Goal: Transaction & Acquisition: Purchase product/service

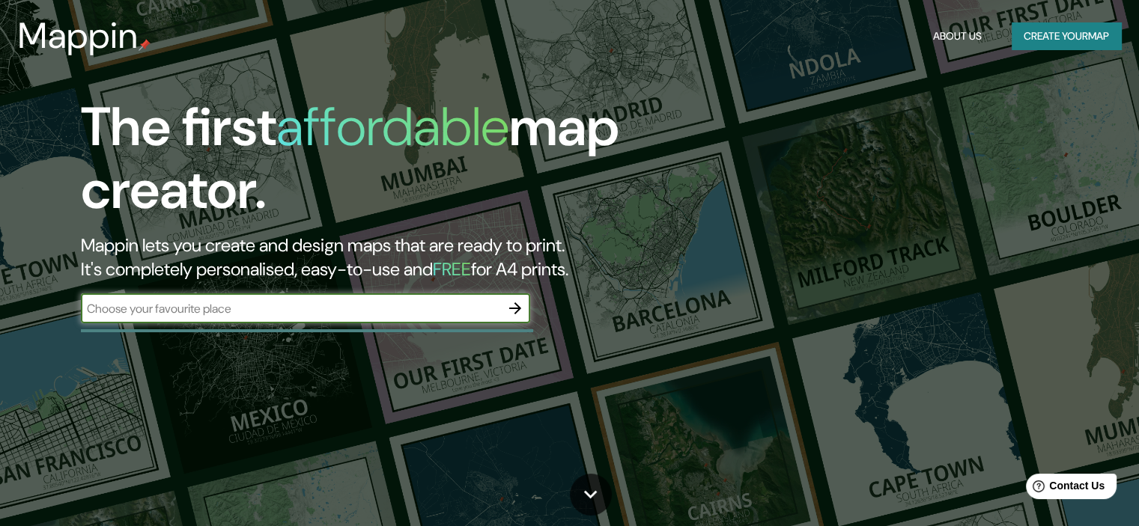
click at [396, 306] on input "text" at bounding box center [290, 308] width 419 height 17
type input "torreon [GEOGRAPHIC_DATA]"
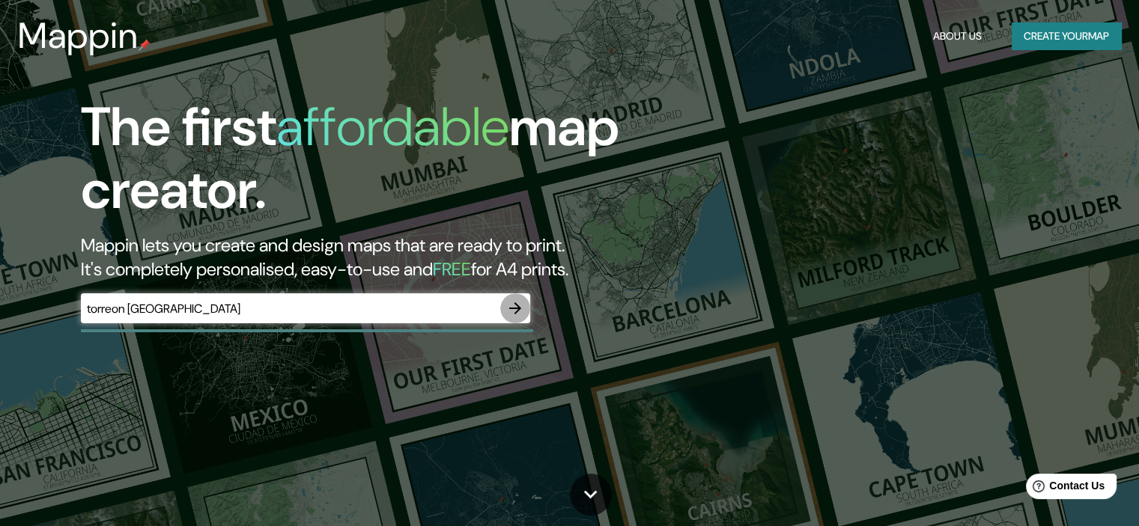
click at [515, 311] on icon "button" at bounding box center [515, 308] width 18 height 18
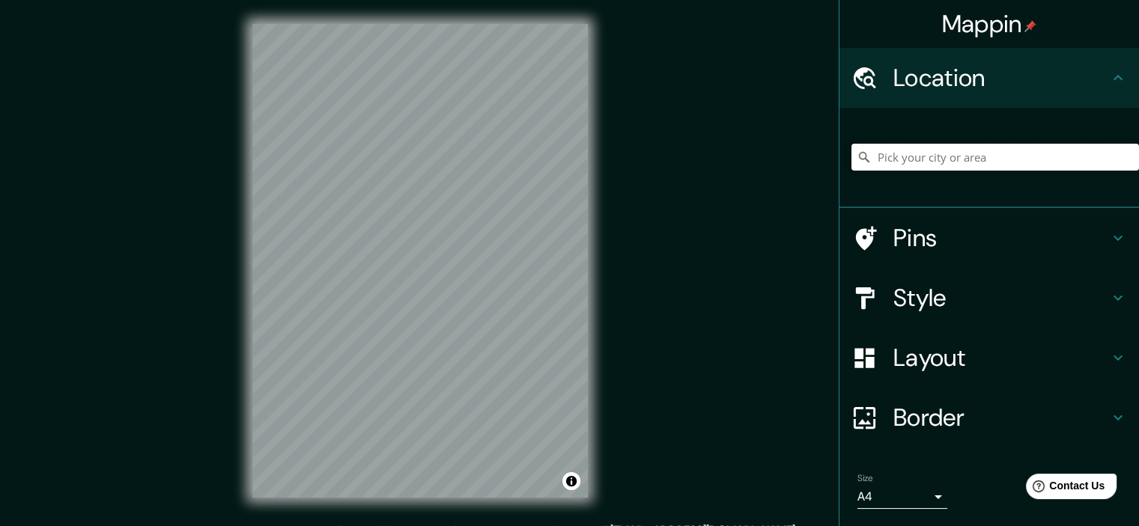
click at [926, 164] on input "Pick your city or area" at bounding box center [994, 157] width 287 height 27
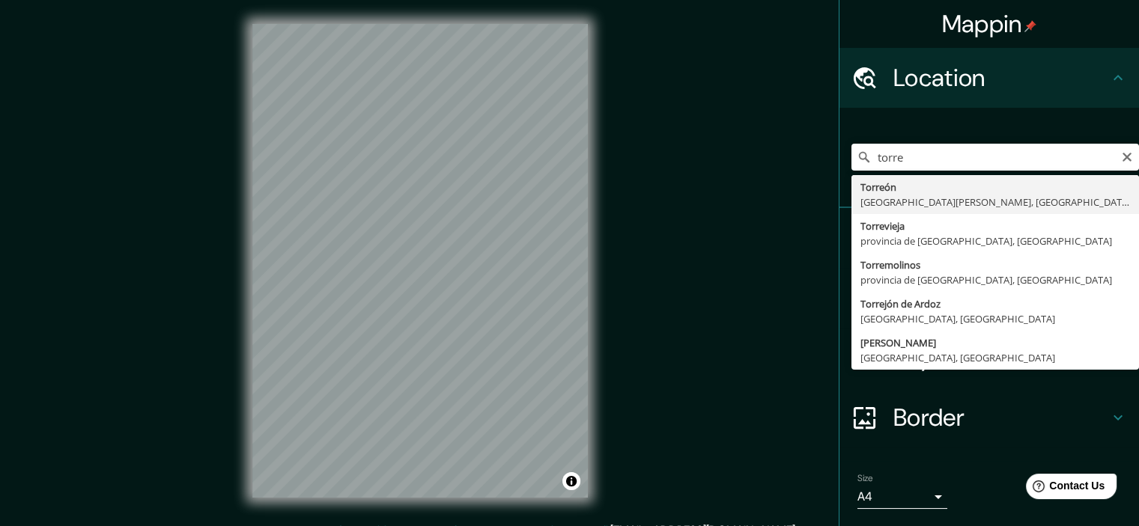
type input "[GEOGRAPHIC_DATA], [GEOGRAPHIC_DATA][PERSON_NAME], [GEOGRAPHIC_DATA]"
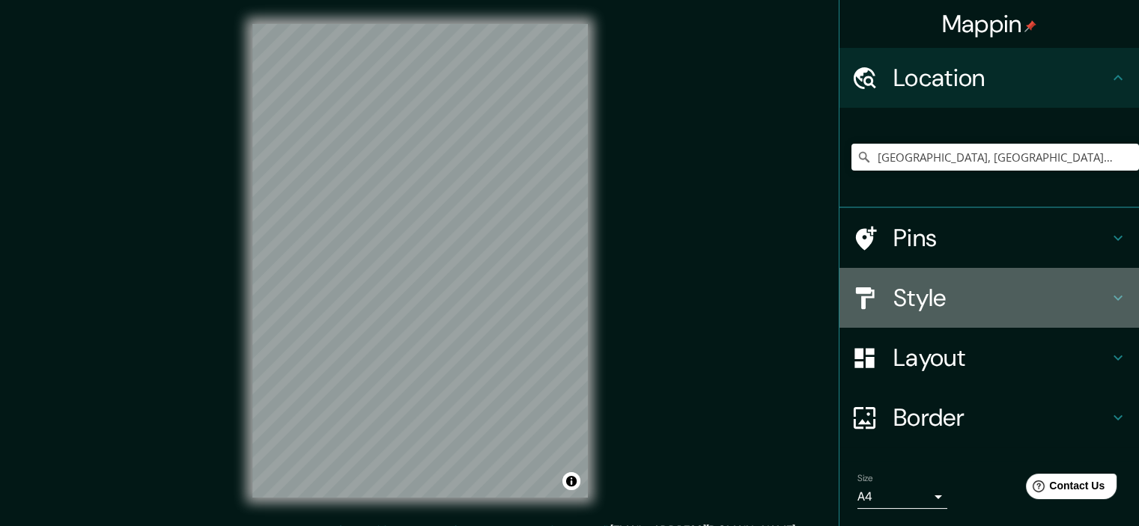
click at [976, 301] on h4 "Style" at bounding box center [1001, 298] width 216 height 30
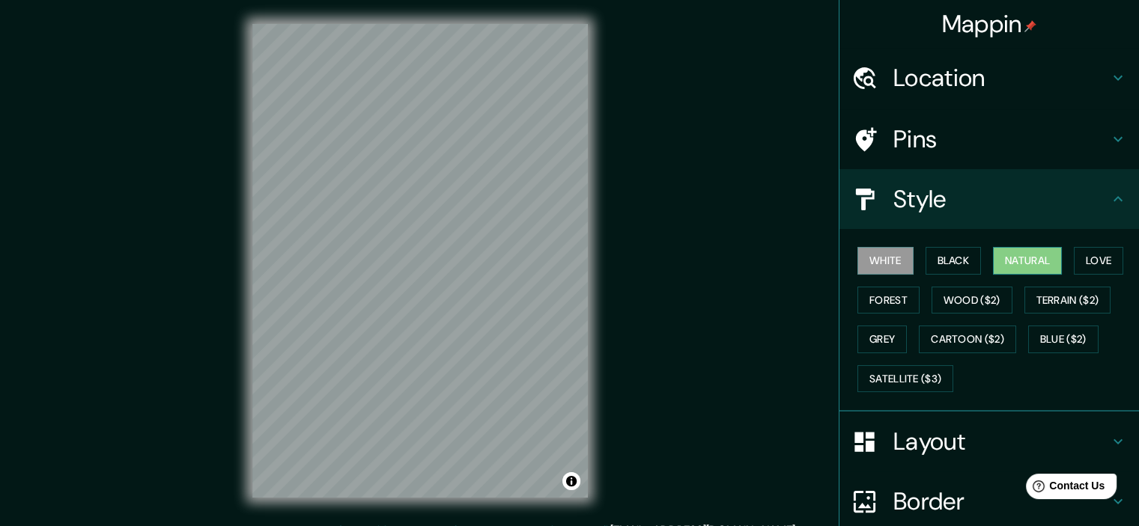
click at [1015, 268] on button "Natural" at bounding box center [1027, 261] width 69 height 28
click at [1093, 265] on button "Love" at bounding box center [1098, 261] width 49 height 28
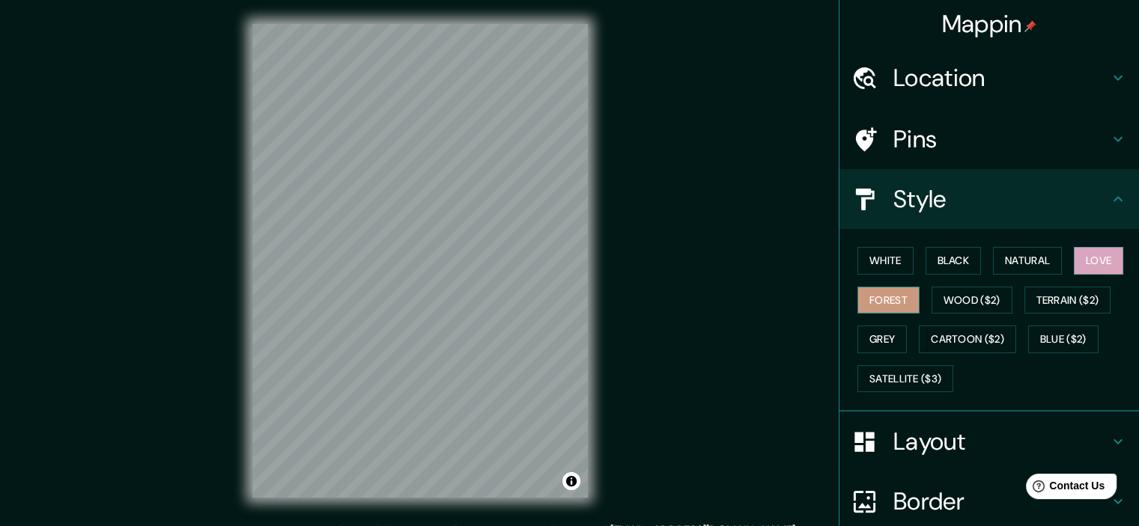
click at [895, 290] on button "Forest" at bounding box center [888, 301] width 62 height 28
click at [894, 260] on button "White" at bounding box center [885, 261] width 56 height 28
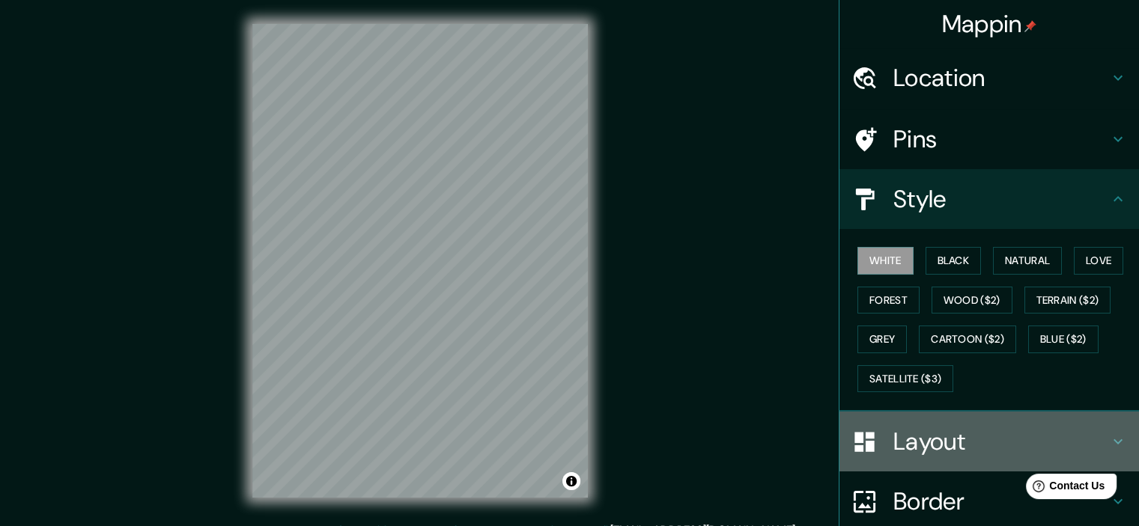
click at [952, 444] on h4 "Layout" at bounding box center [1001, 442] width 216 height 30
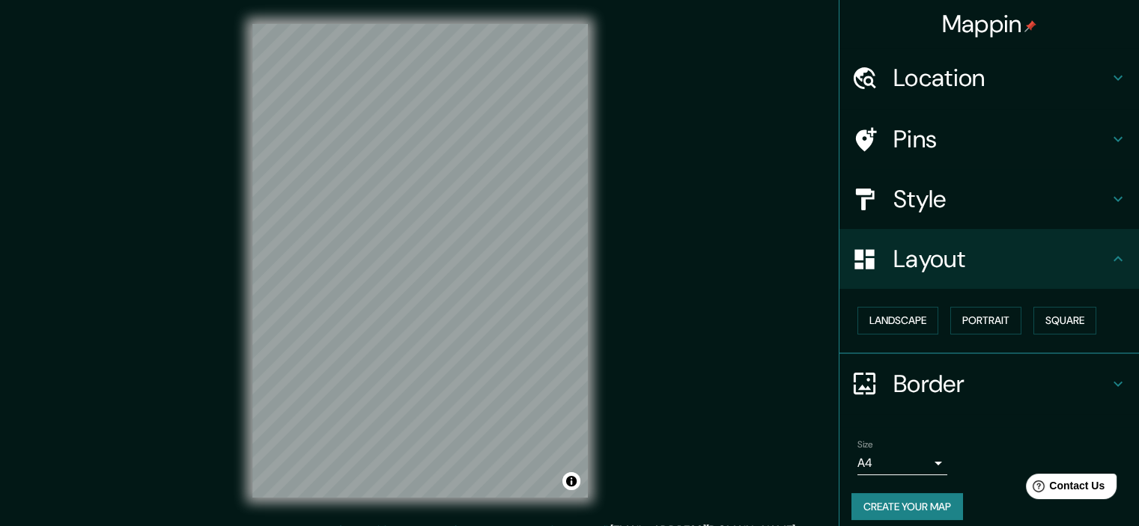
click at [943, 139] on h4 "Pins" at bounding box center [1001, 139] width 216 height 30
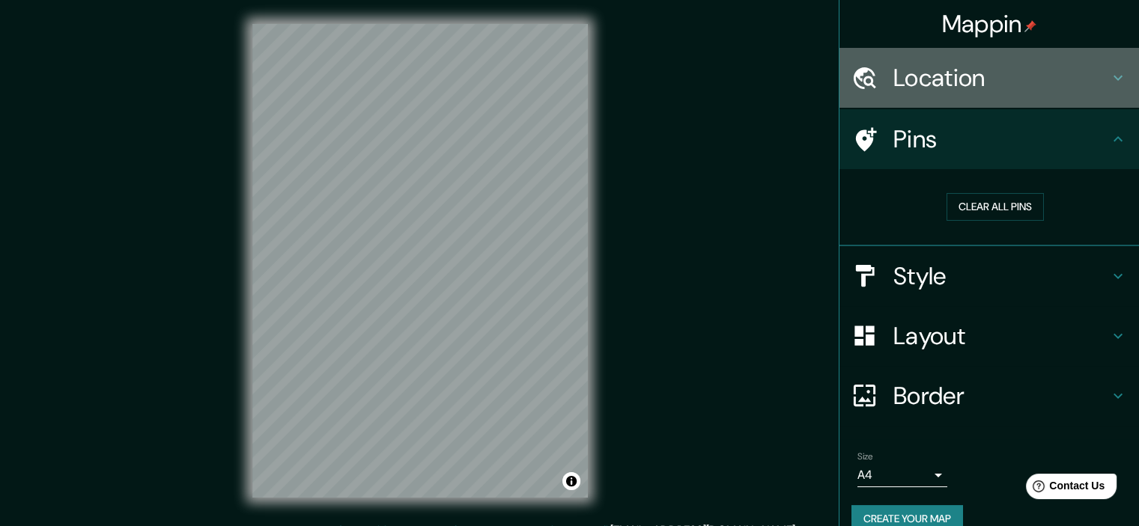
click at [958, 71] on h4 "Location" at bounding box center [1001, 78] width 216 height 30
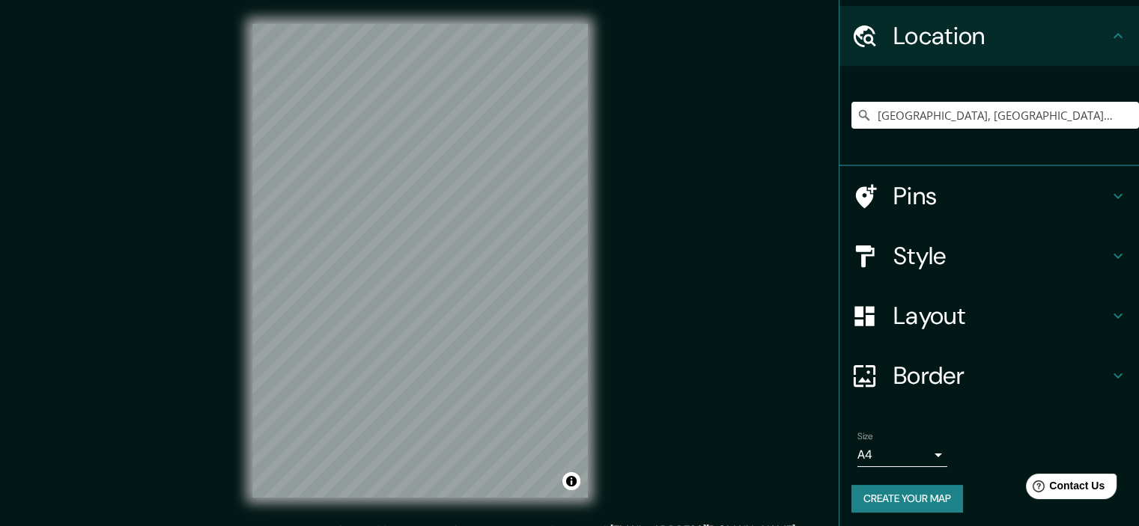
scroll to position [45, 0]
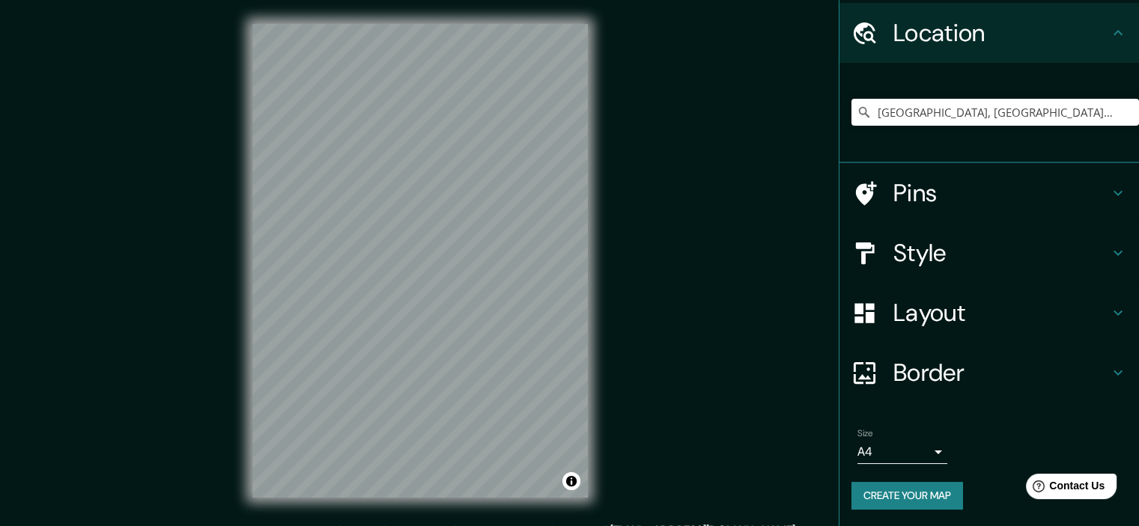
click at [940, 371] on h4 "Border" at bounding box center [1001, 373] width 216 height 30
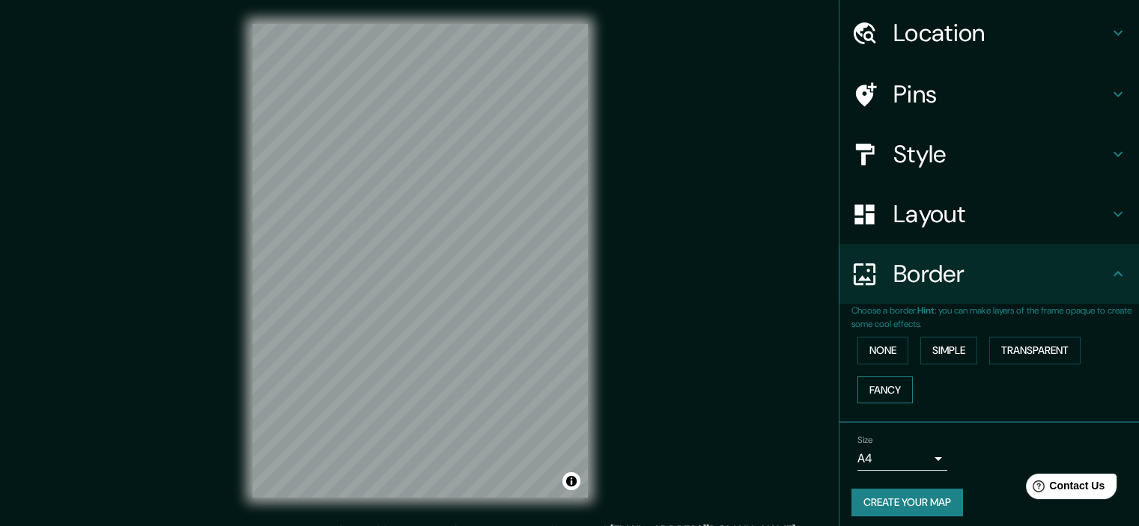
click at [868, 385] on button "Fancy" at bounding box center [884, 391] width 55 height 28
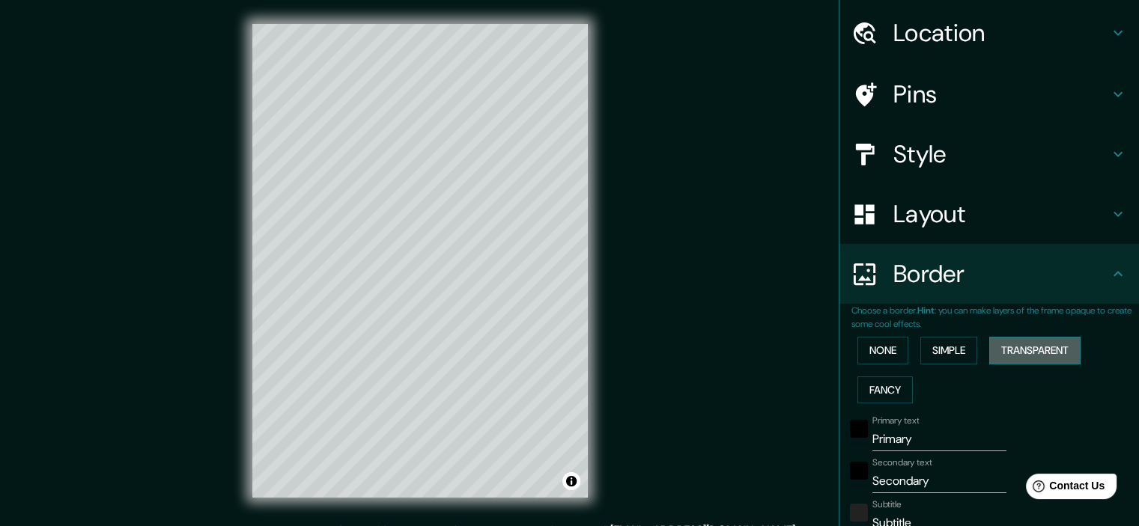
click at [1014, 353] on button "Transparent" at bounding box center [1034, 351] width 91 height 28
click at [966, 353] on button "Simple" at bounding box center [948, 351] width 57 height 28
click at [883, 352] on button "None" at bounding box center [882, 351] width 51 height 28
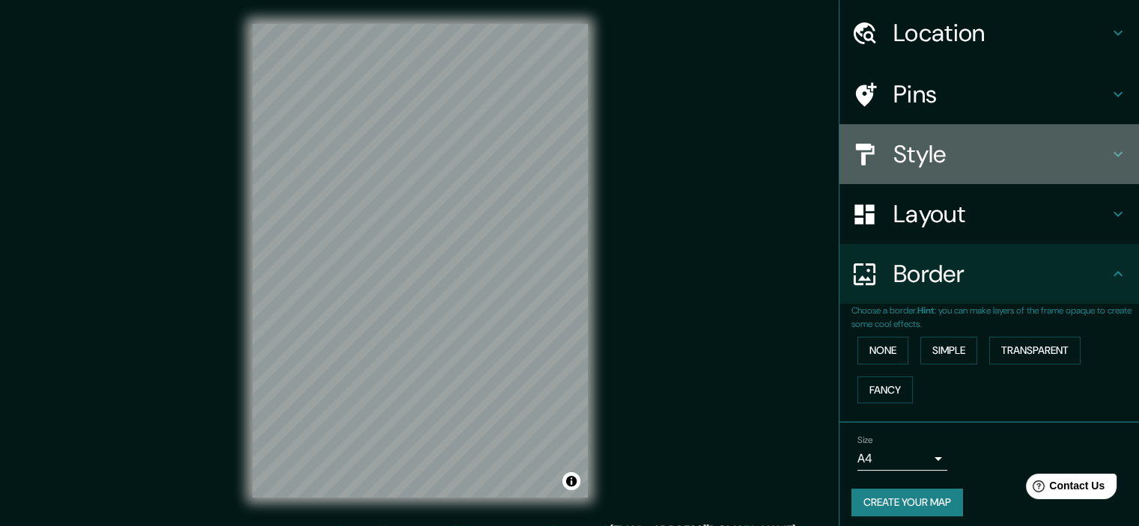
click at [895, 155] on h4 "Style" at bounding box center [1001, 154] width 216 height 30
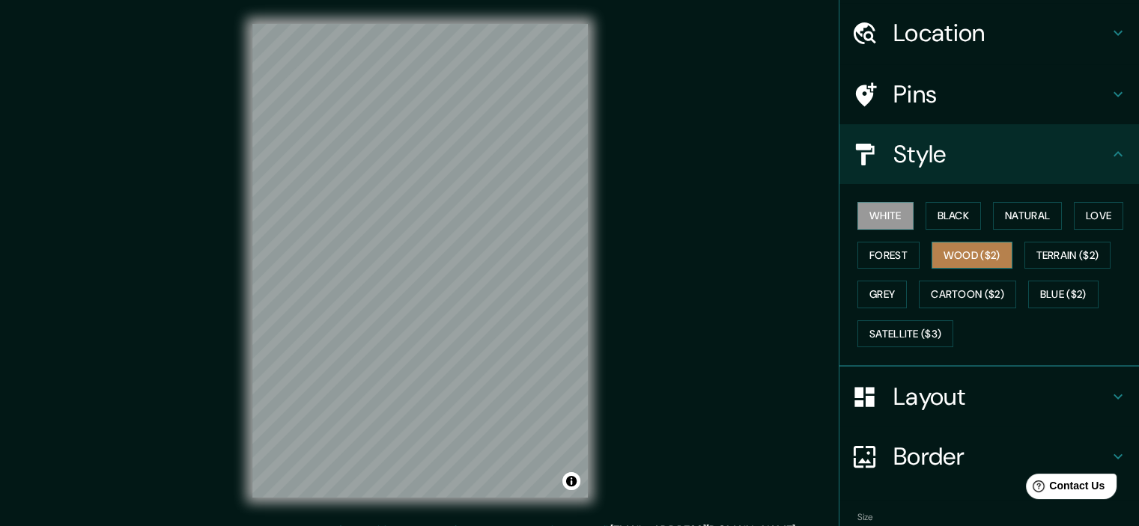
click at [952, 257] on button "Wood ($2)" at bounding box center [971, 256] width 81 height 28
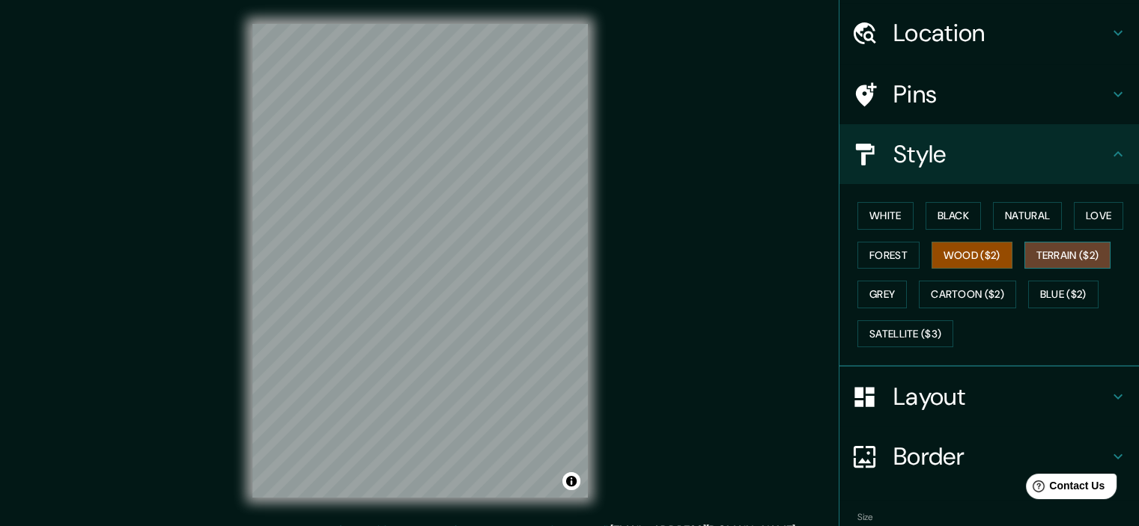
click at [1044, 259] on button "Terrain ($2)" at bounding box center [1067, 256] width 87 height 28
click at [1038, 288] on button "Blue ($2)" at bounding box center [1063, 295] width 70 height 28
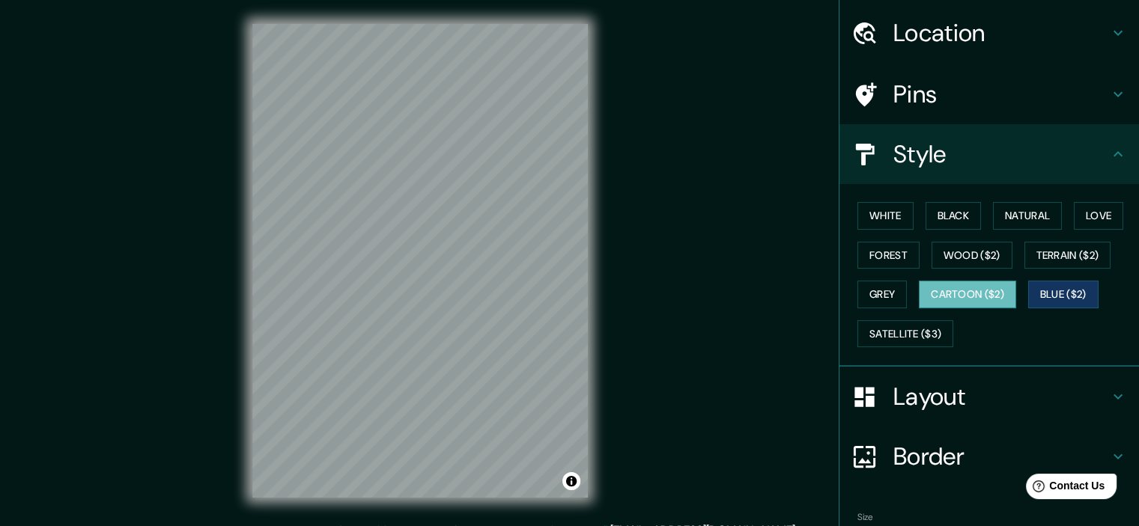
click at [945, 296] on button "Cartoon ($2)" at bounding box center [967, 295] width 97 height 28
click at [878, 294] on button "Grey" at bounding box center [881, 295] width 49 height 28
click at [946, 298] on button "Cartoon ($2)" at bounding box center [967, 295] width 97 height 28
click at [857, 212] on button "White" at bounding box center [885, 216] width 56 height 28
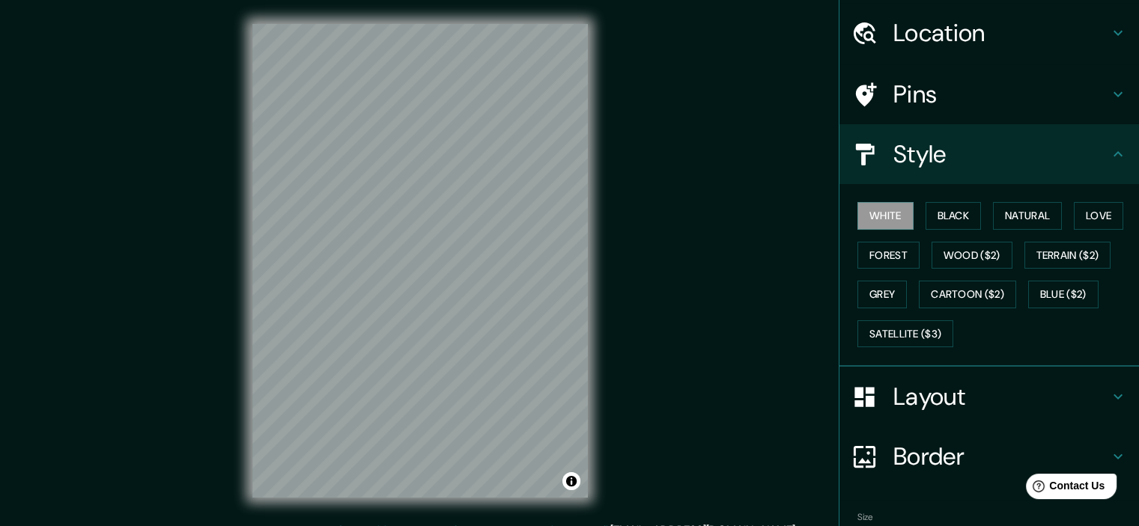
click at [950, 448] on h4 "Border" at bounding box center [1001, 457] width 216 height 30
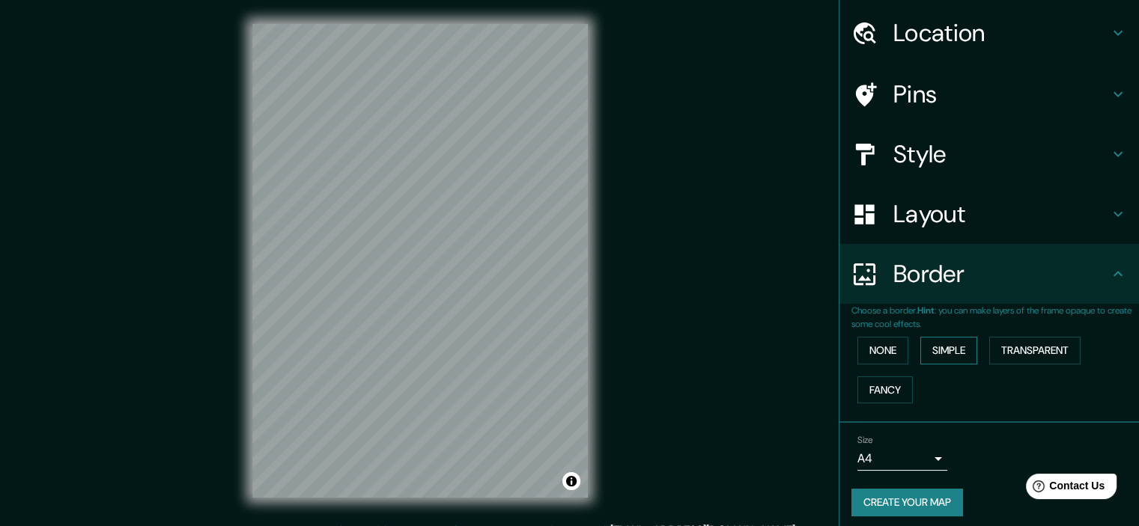
click at [935, 353] on button "Simple" at bounding box center [948, 351] width 57 height 28
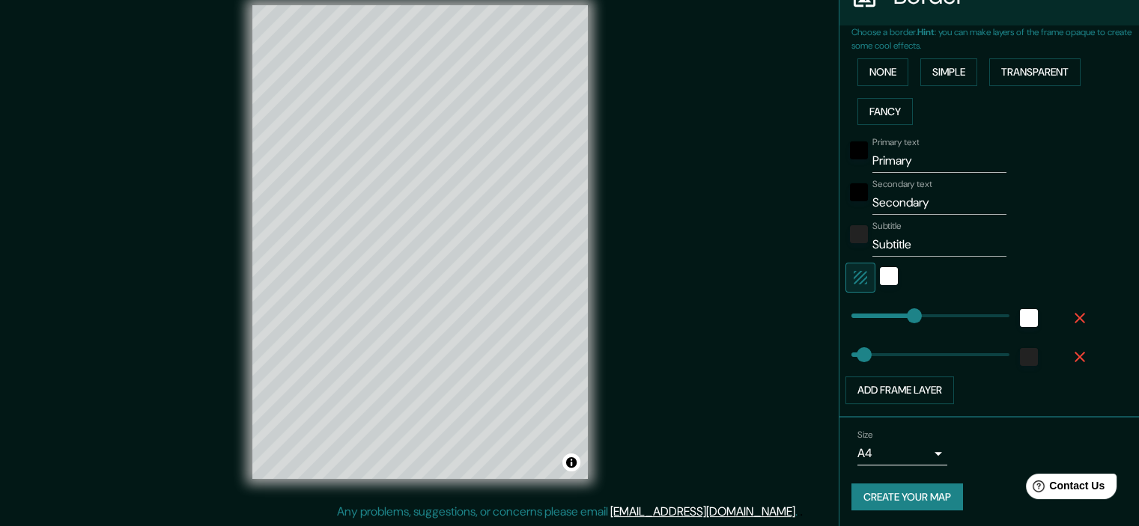
scroll to position [0, 0]
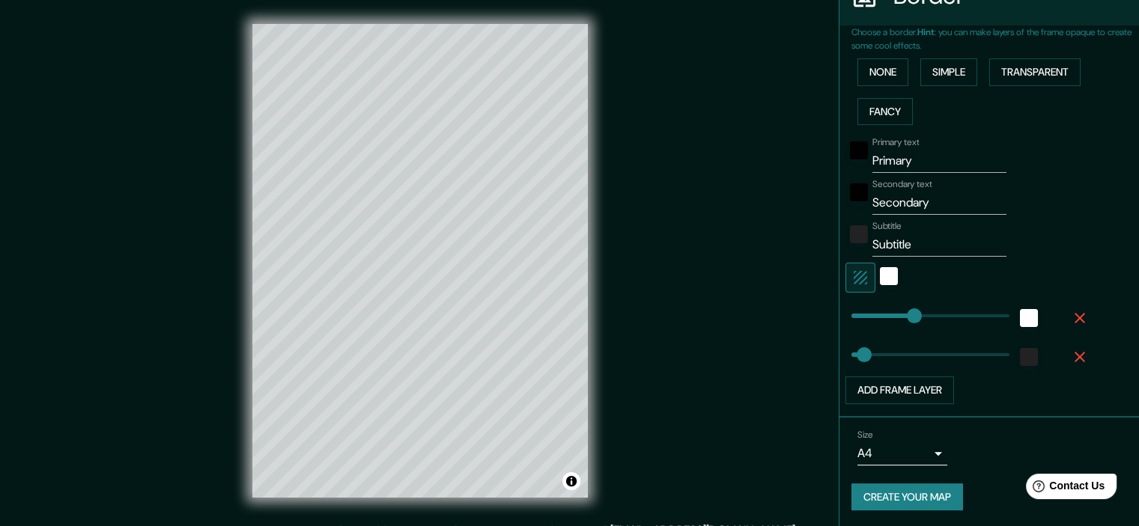
type input "179"
